Goal: Navigation & Orientation: Find specific page/section

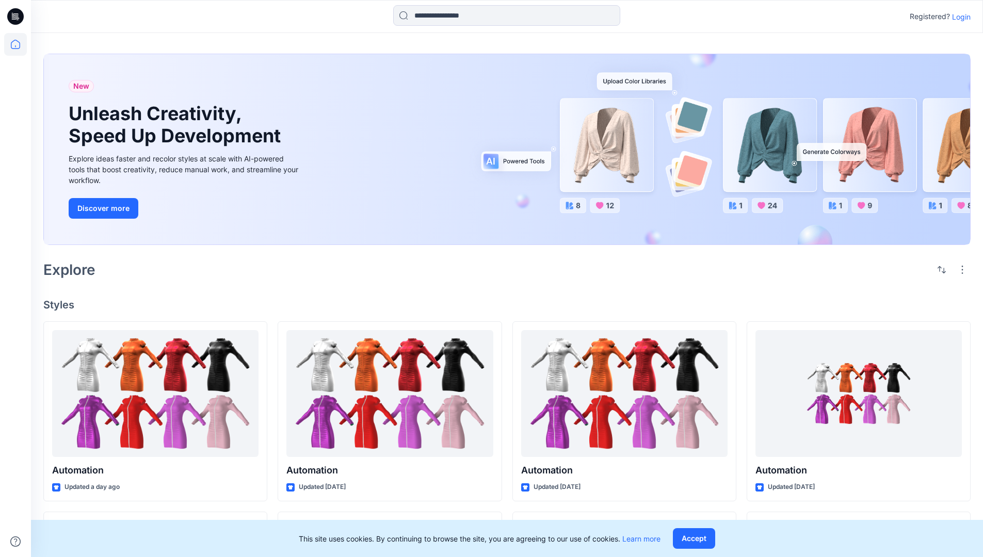
click at [959, 17] on p "Login" at bounding box center [961, 16] width 19 height 11
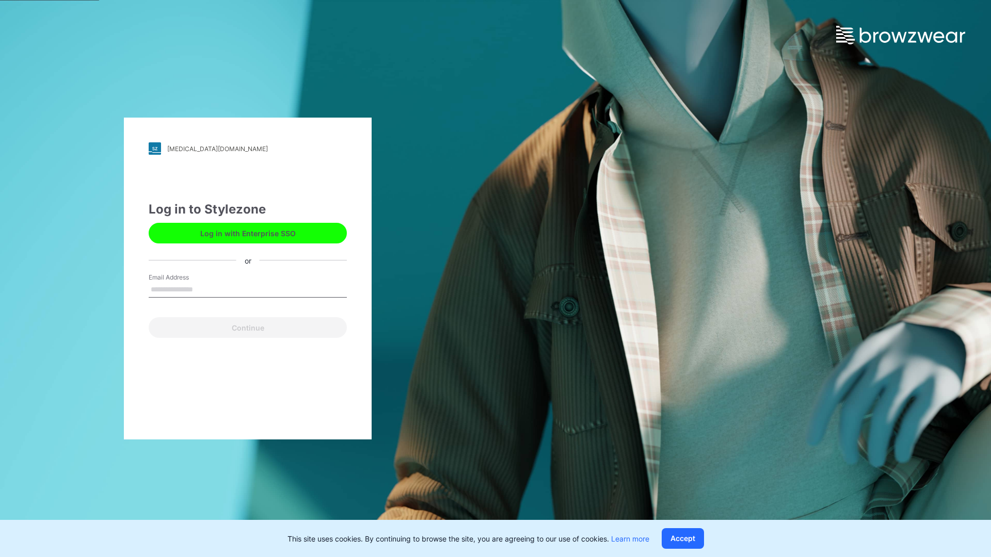
click at [204, 289] on input "Email Address" at bounding box center [248, 289] width 198 height 15
type input "**********"
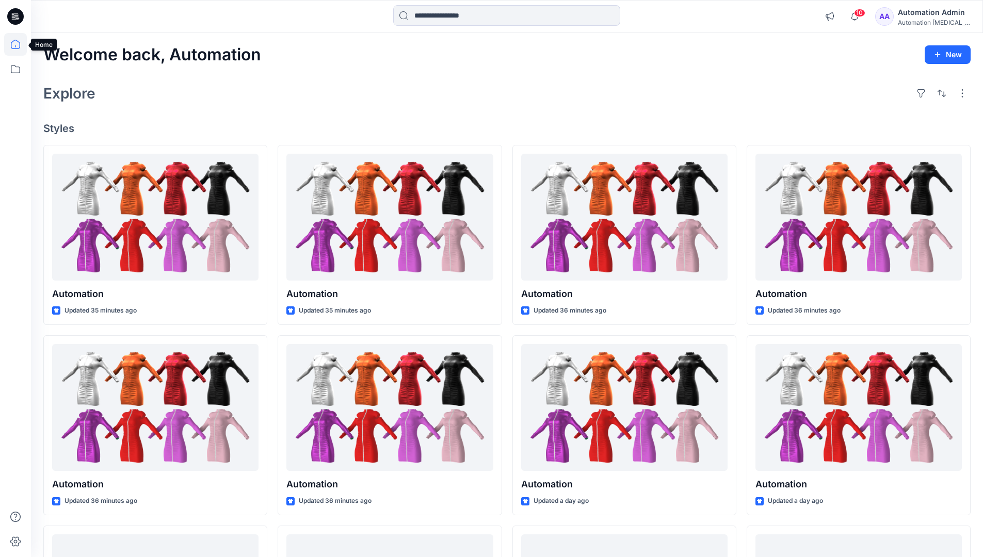
click at [20, 44] on icon at bounding box center [15, 44] width 9 height 9
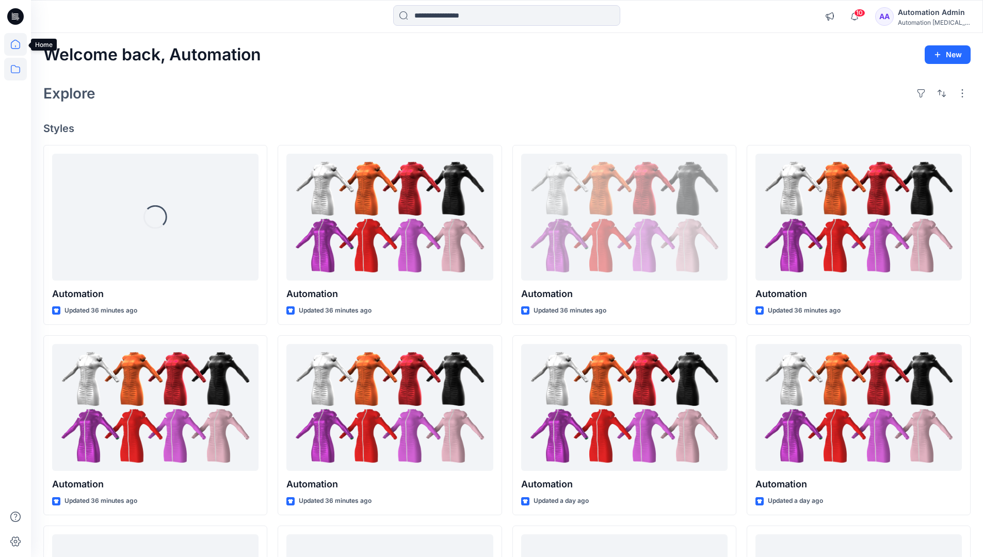
click at [13, 71] on icon at bounding box center [15, 69] width 23 height 23
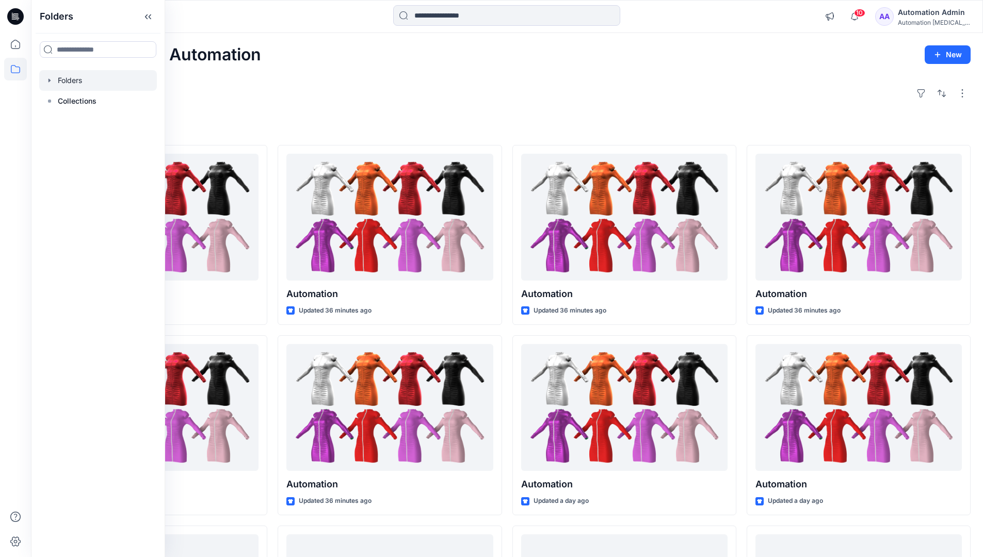
click at [94, 85] on div at bounding box center [98, 80] width 118 height 21
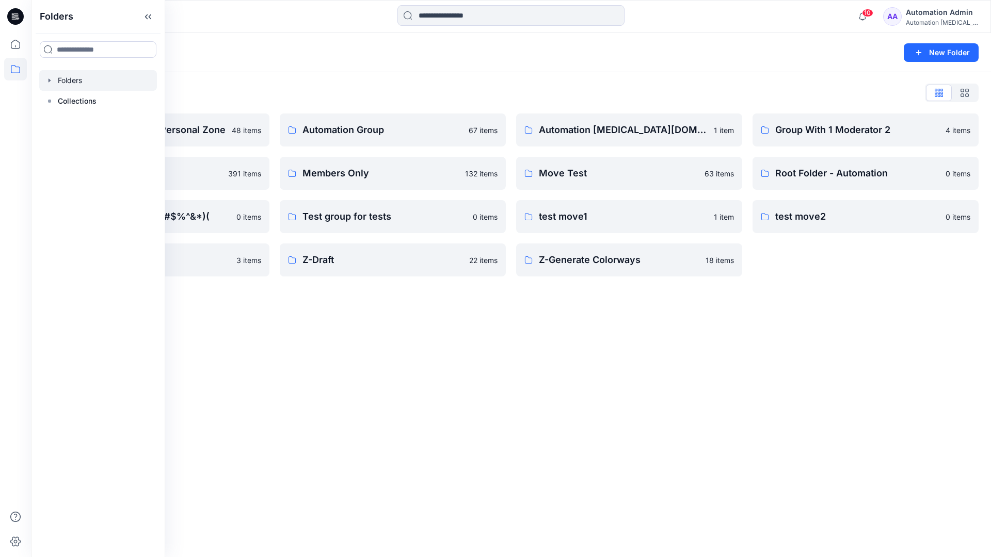
click at [466, 342] on div "Folders New Folder Folders List Automation Admin's Personal Zone 48 items membe…" at bounding box center [511, 295] width 960 height 524
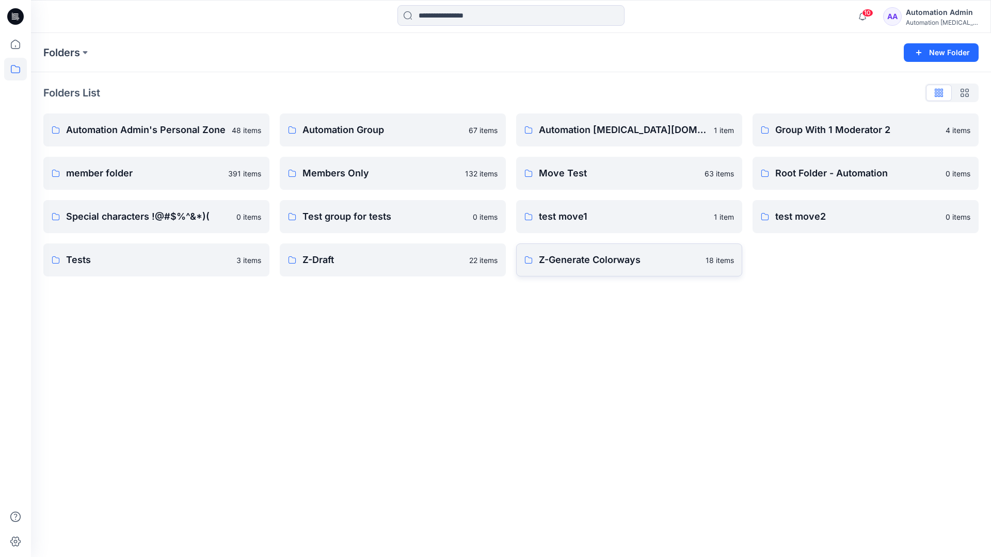
click at [570, 264] on p "Z-Generate Colorways" at bounding box center [619, 260] width 160 height 14
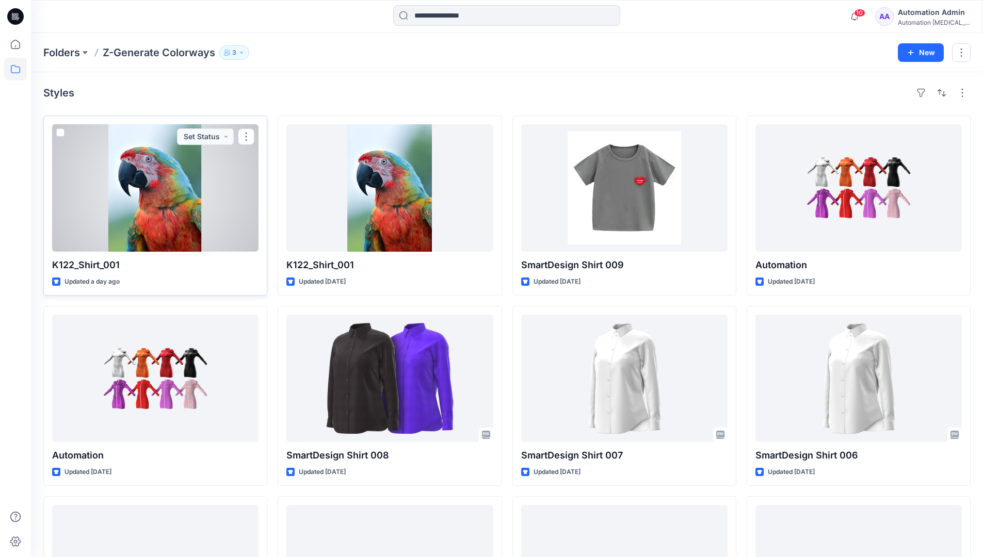
click at [201, 183] on div at bounding box center [155, 187] width 206 height 127
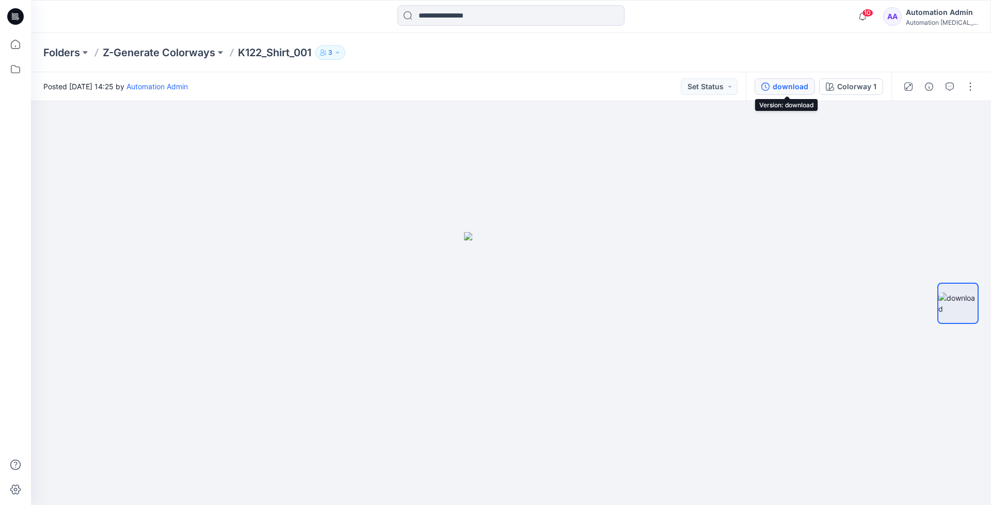
click at [792, 86] on div "download" at bounding box center [790, 86] width 36 height 11
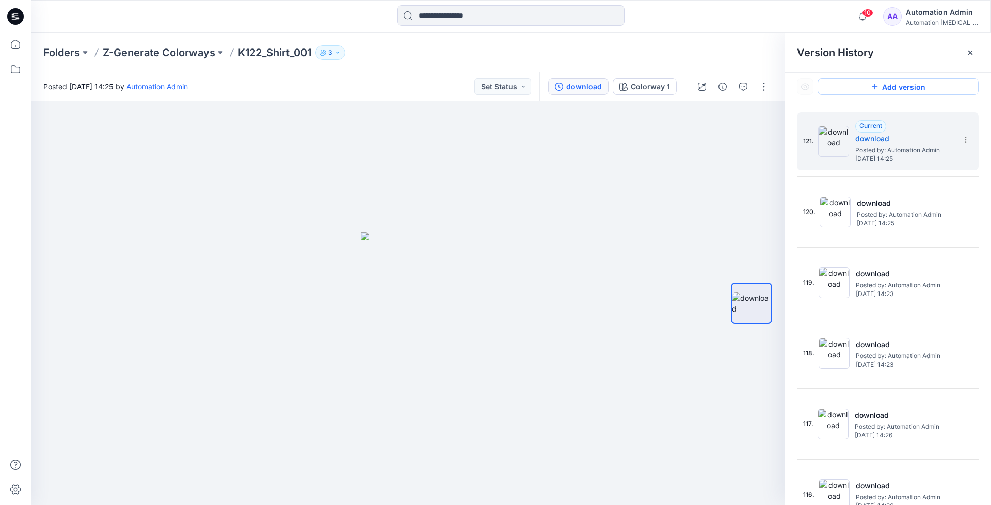
click at [882, 92] on button "Add version" at bounding box center [897, 86] width 161 height 17
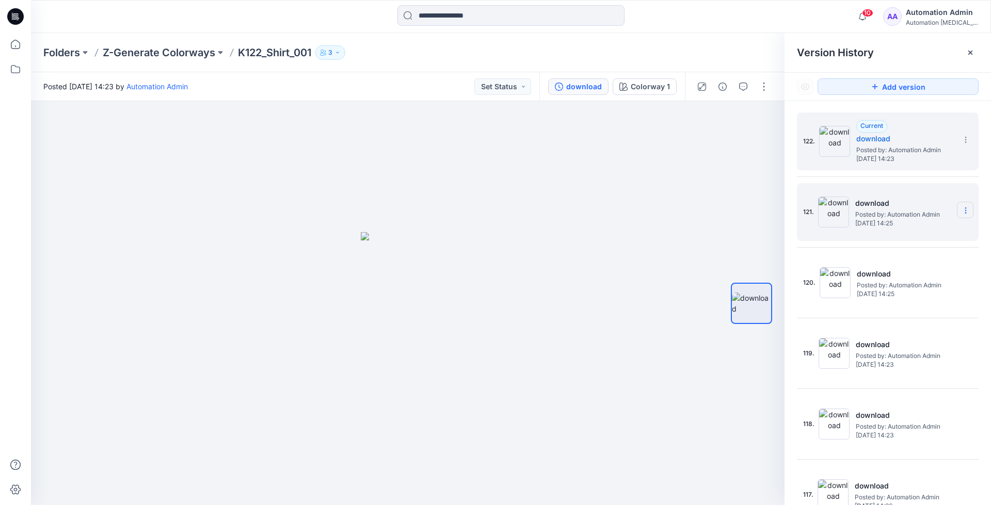
click at [961, 209] on icon at bounding box center [965, 210] width 8 height 8
click at [915, 228] on span "Restore Version" at bounding box center [896, 230] width 52 height 12
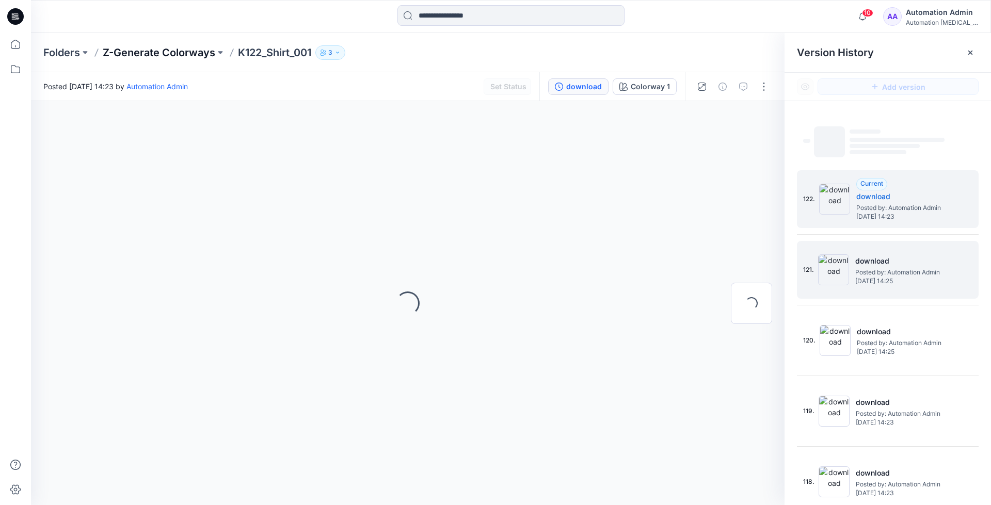
click at [184, 53] on p "Z-Generate Colorways" at bounding box center [159, 52] width 112 height 14
